Goal: Task Accomplishment & Management: Complete application form

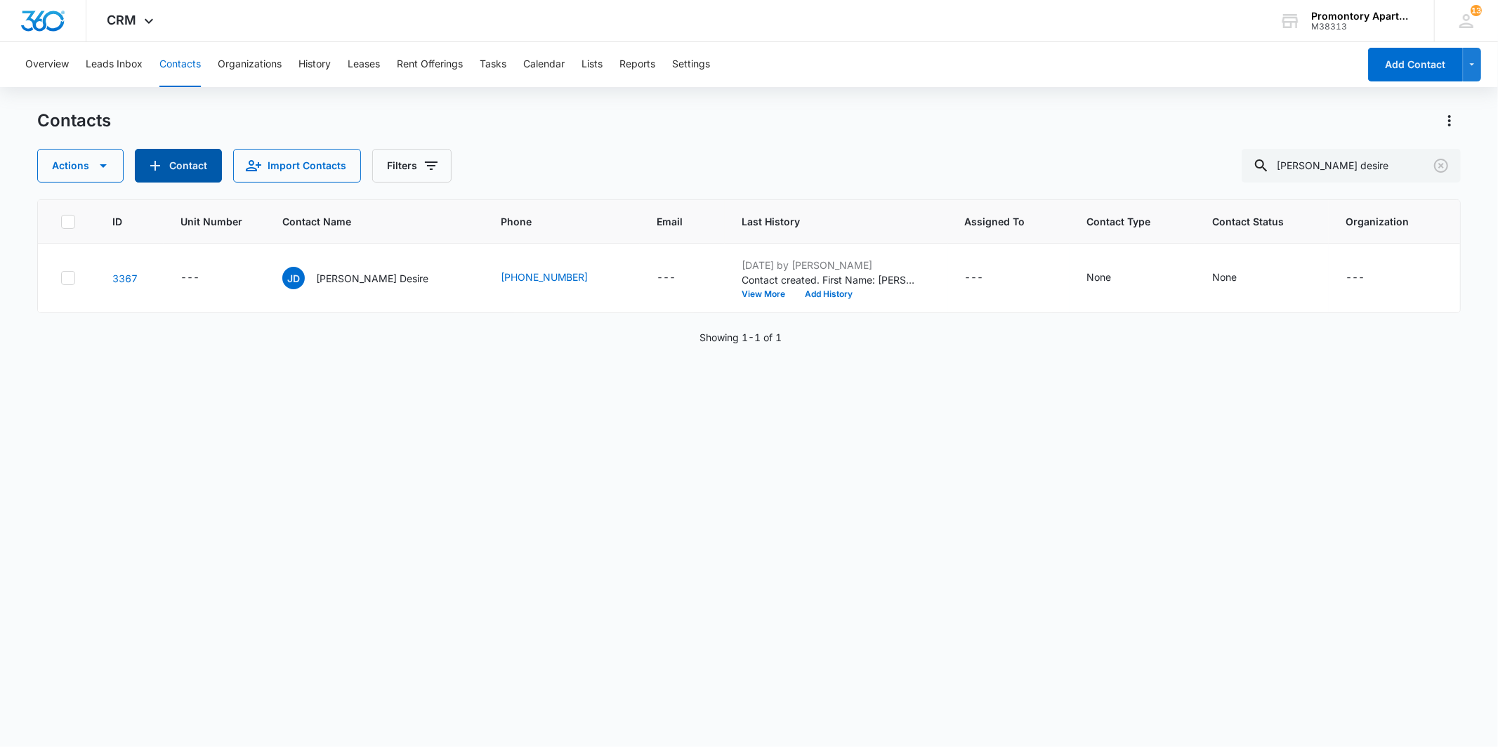
click at [177, 155] on button "Contact" at bounding box center [178, 166] width 87 height 34
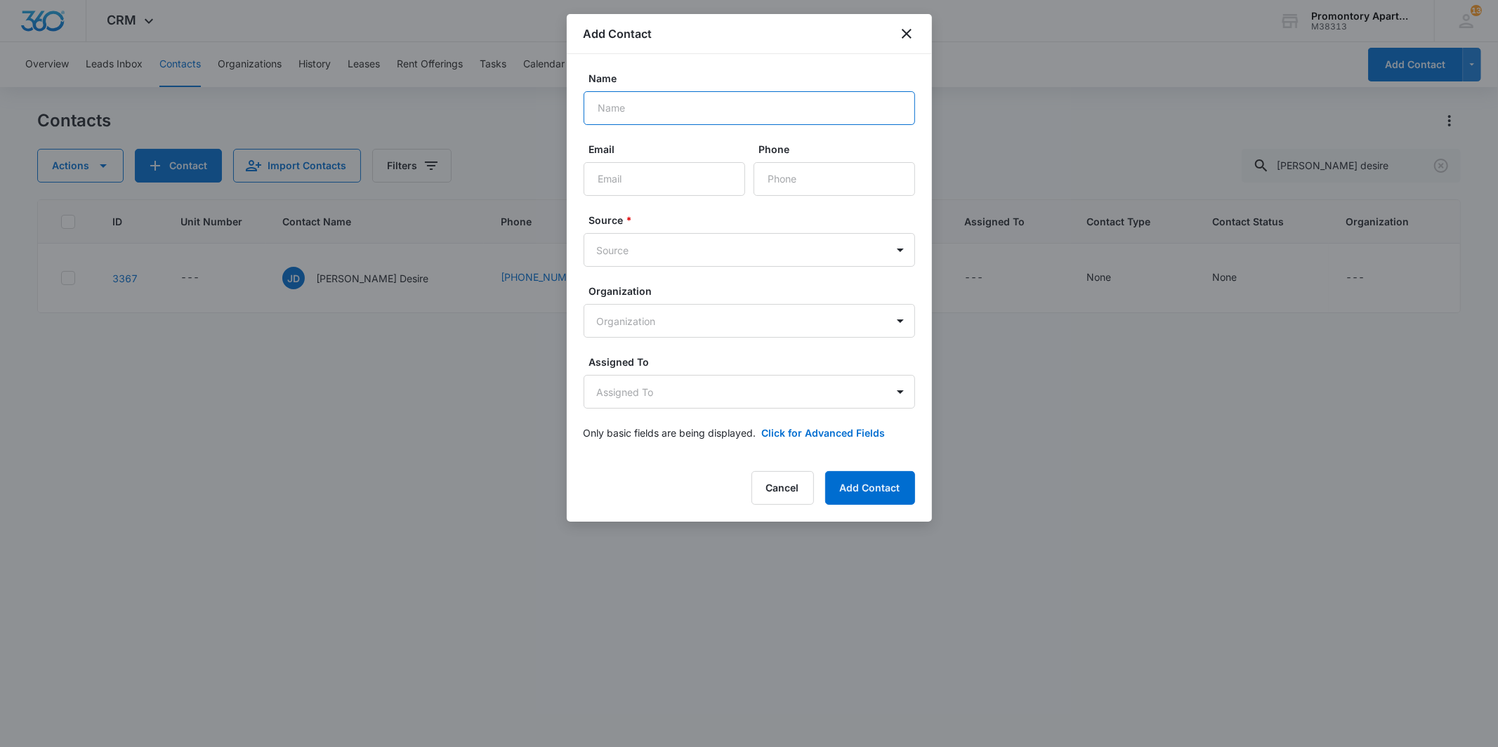
click at [619, 94] on input "Name" at bounding box center [749, 108] width 331 height 34
type input "r"
type input "[PERSON_NAME]"
click at [790, 191] on input "Phone" at bounding box center [835, 179] width 162 height 34
type input "[PHONE_NUMBER]"
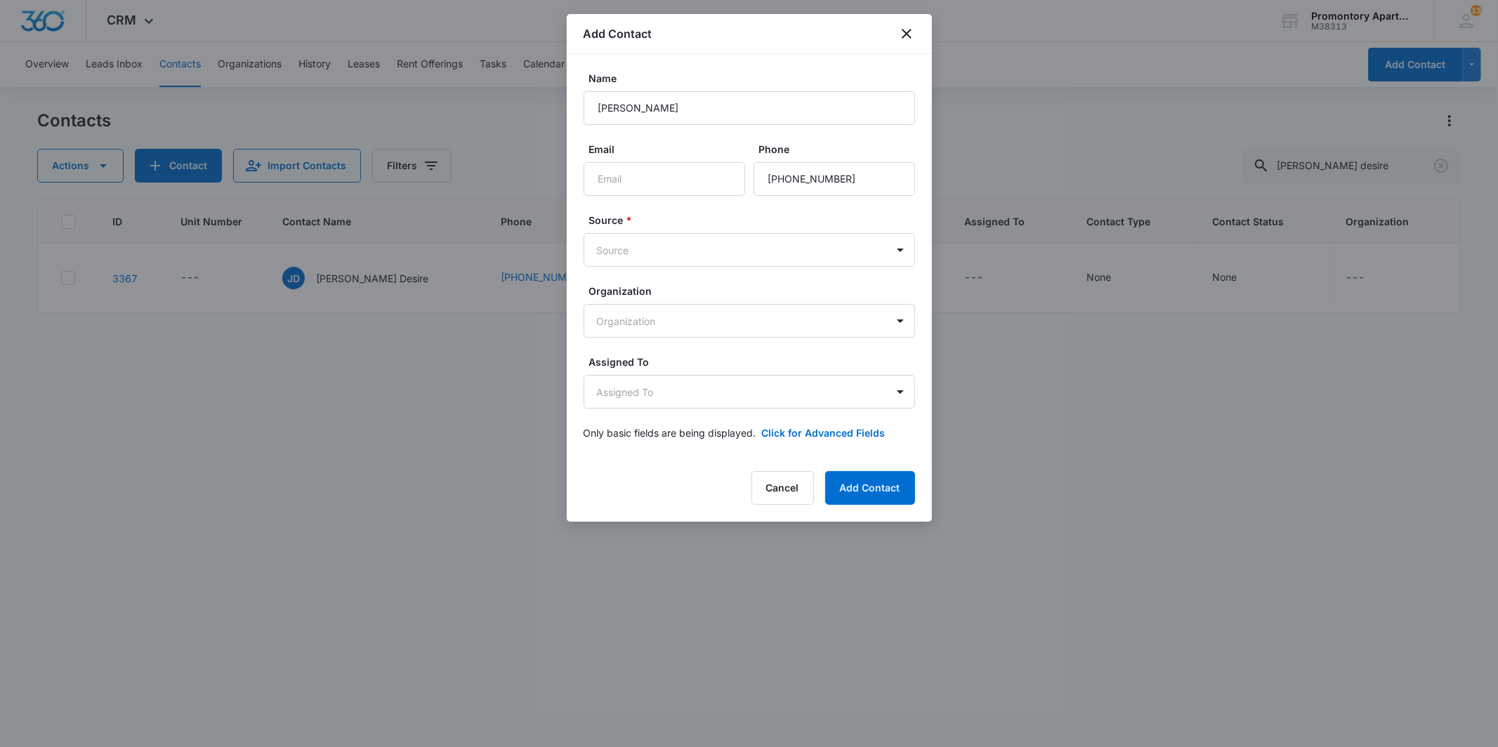
click at [749, 228] on div "Source * Source" at bounding box center [749, 240] width 331 height 54
click at [738, 242] on body "CRM Apps Reputation Websites Forms CRM Email Social Content Files Brand Setting…" at bounding box center [749, 373] width 1498 height 747
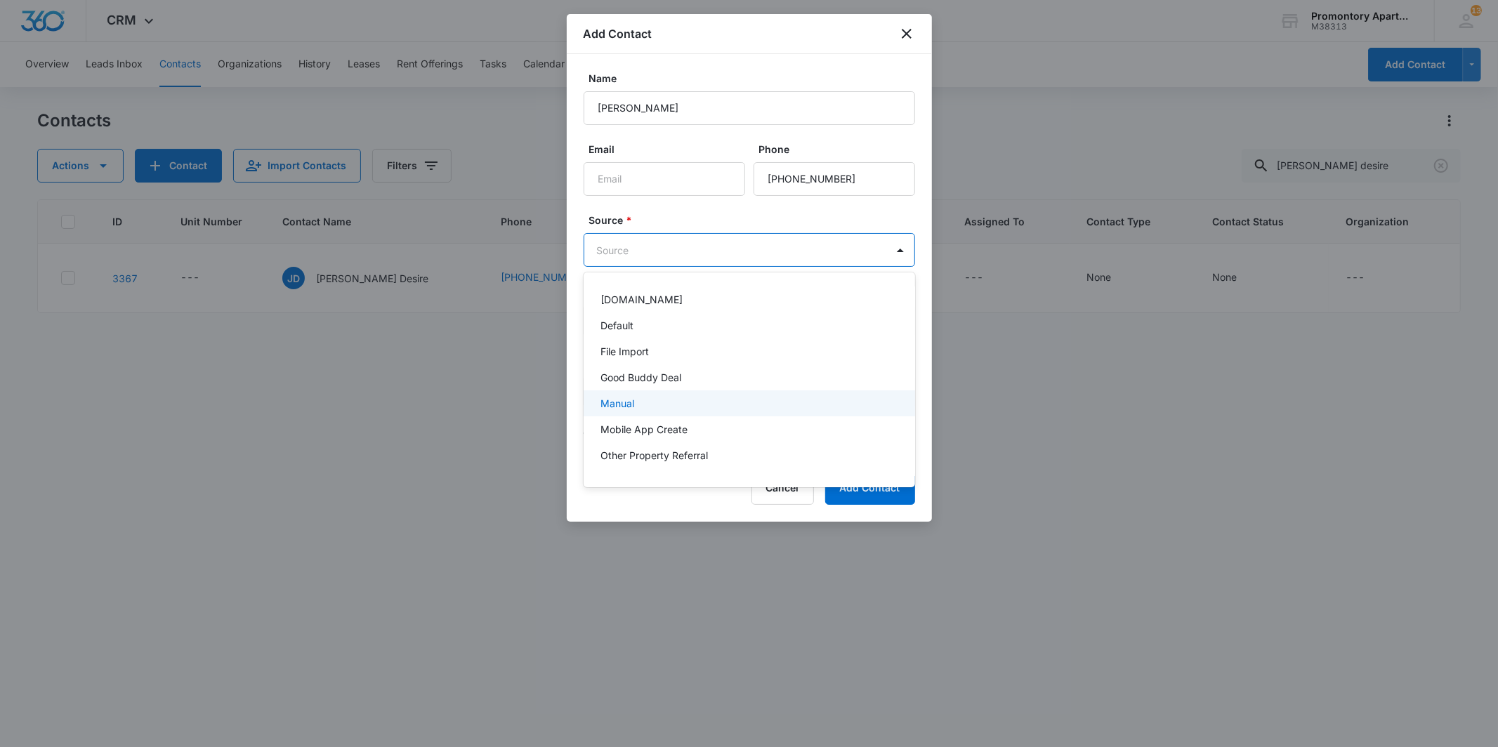
click at [650, 401] on div "Manual" at bounding box center [747, 403] width 295 height 15
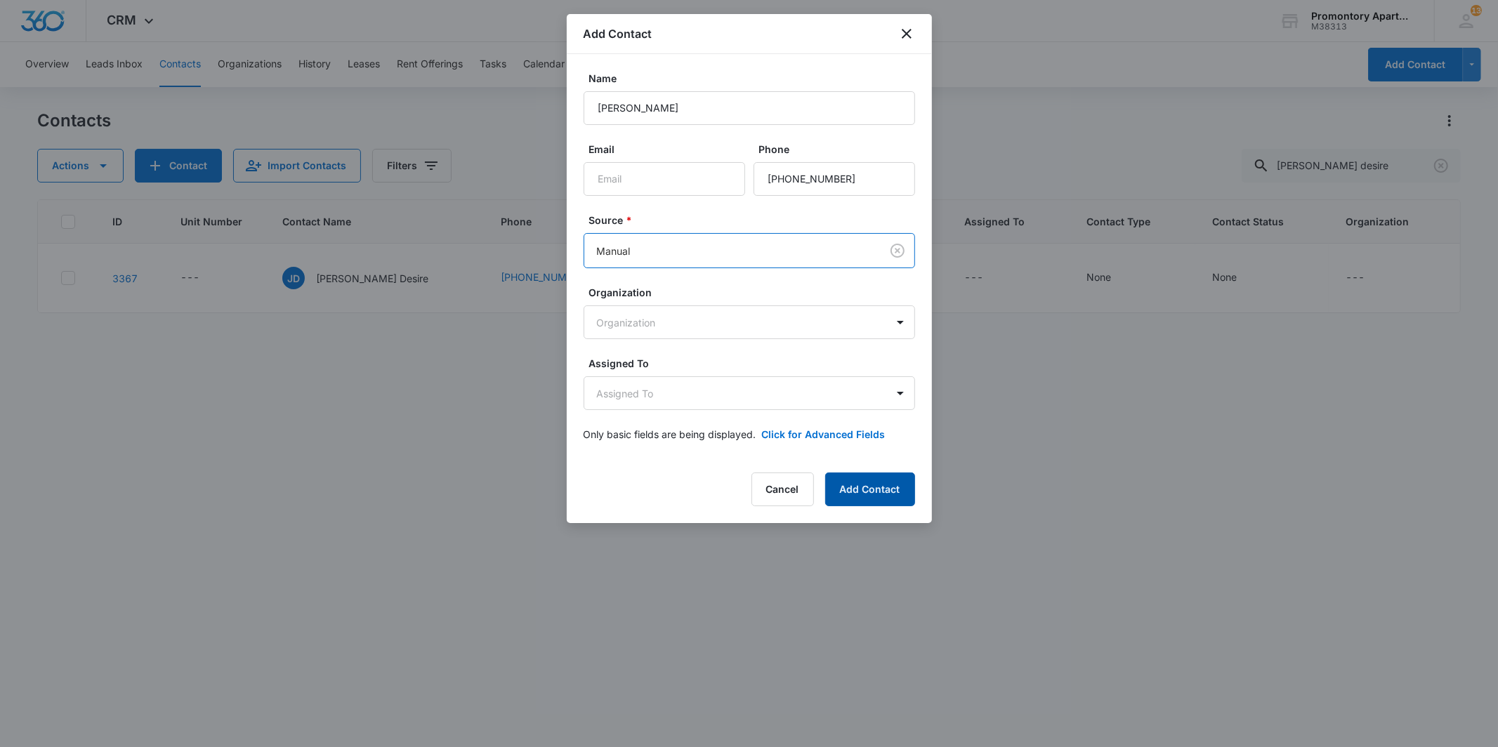
click at [889, 492] on button "Add Contact" at bounding box center [870, 490] width 90 height 34
